Goal: Task Accomplishment & Management: Use online tool/utility

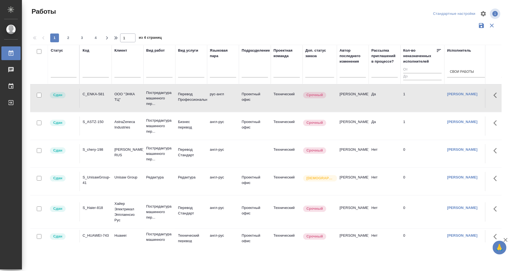
click at [94, 119] on div "S_ASTZ-150" at bounding box center [96, 121] width 26 height 5
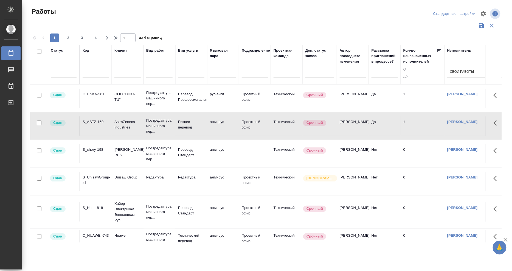
click at [94, 94] on div "C_ENKA-581" at bounding box center [96, 93] width 26 height 5
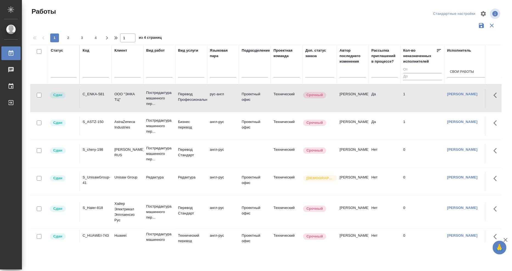
click at [94, 95] on div "C_ENKA-581" at bounding box center [96, 93] width 26 height 5
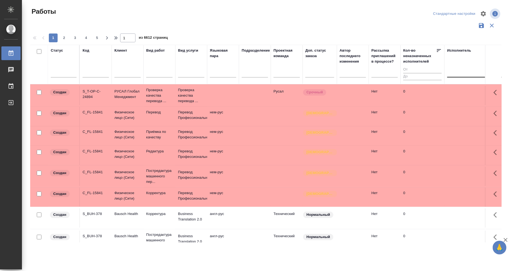
click at [458, 75] on div at bounding box center [483, 72] width 71 height 8
click at [460, 88] on div "Свои работы" at bounding box center [489, 90] width 82 height 10
